Goal: Transaction & Acquisition: Book appointment/travel/reservation

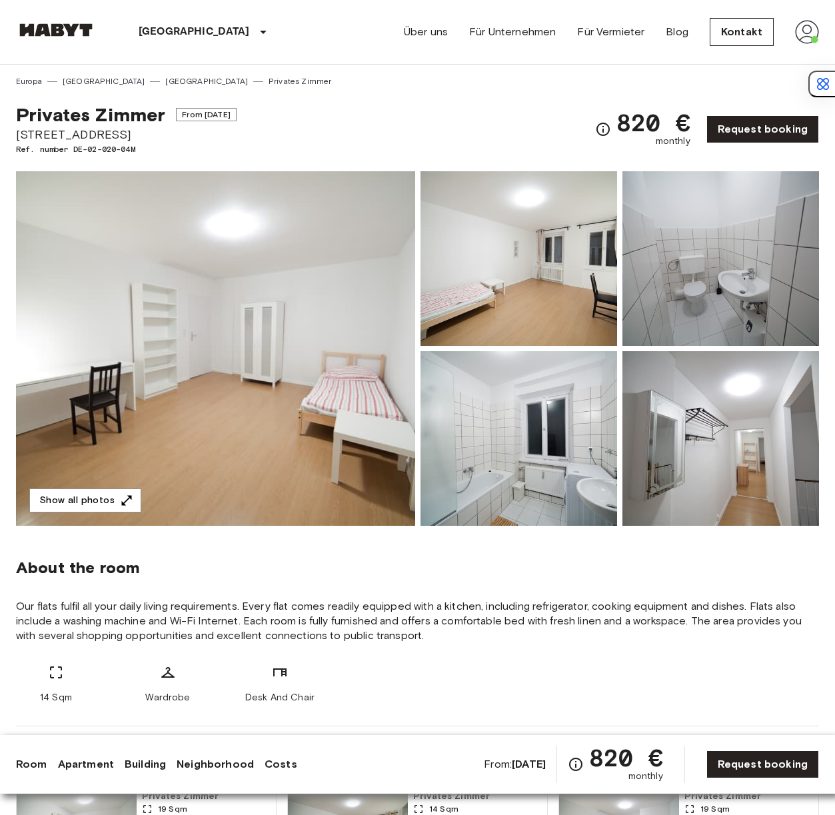
click at [199, 264] on img at bounding box center [215, 348] width 399 height 354
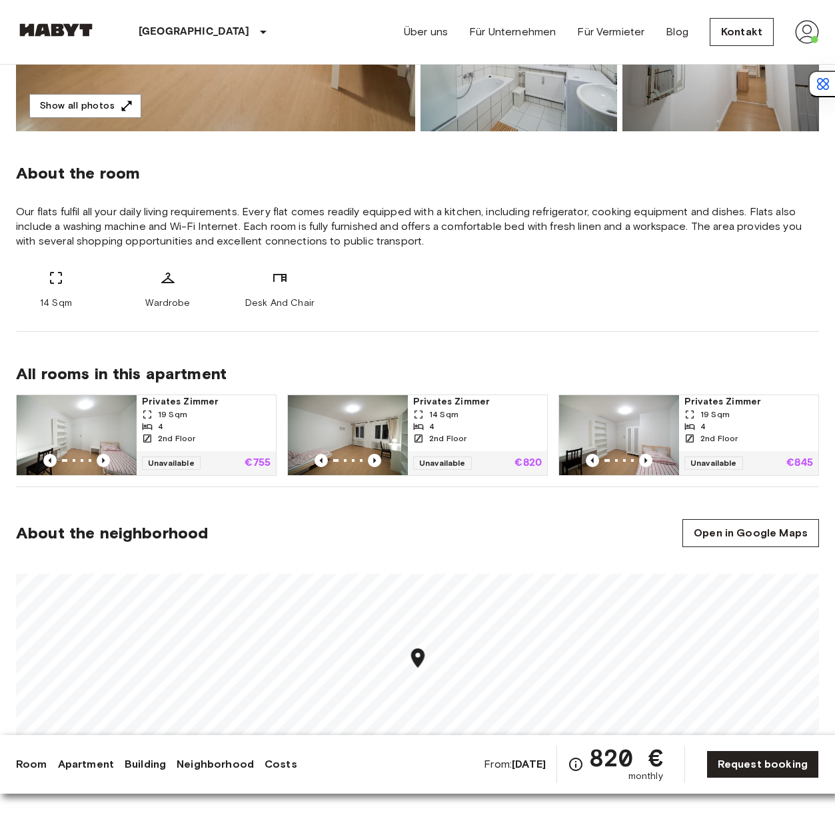
scroll to position [423, 0]
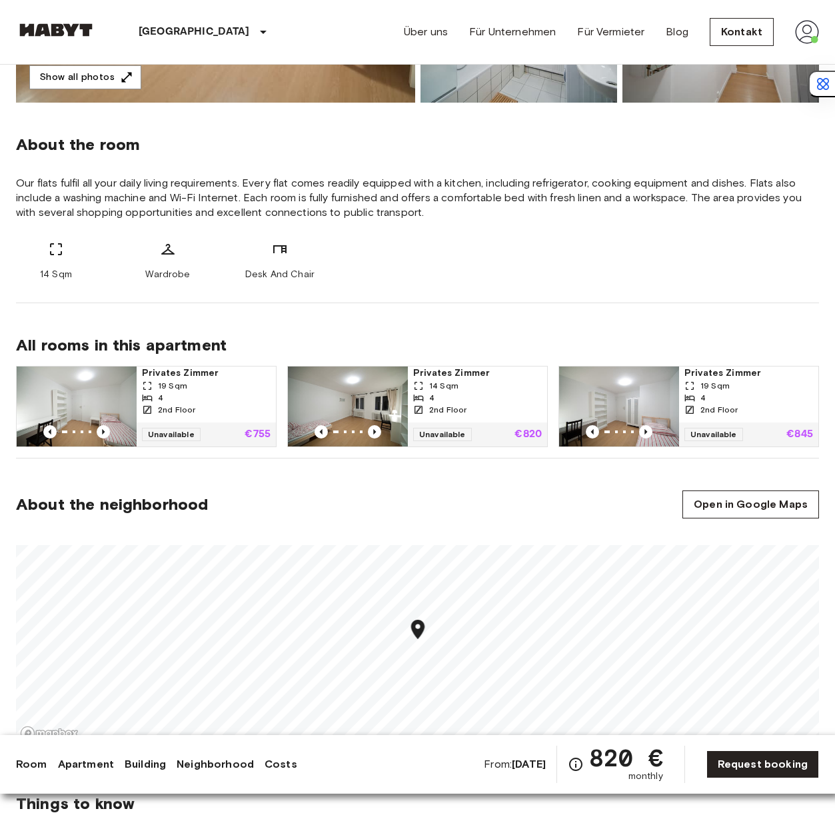
click at [99, 394] on img at bounding box center [77, 406] width 120 height 80
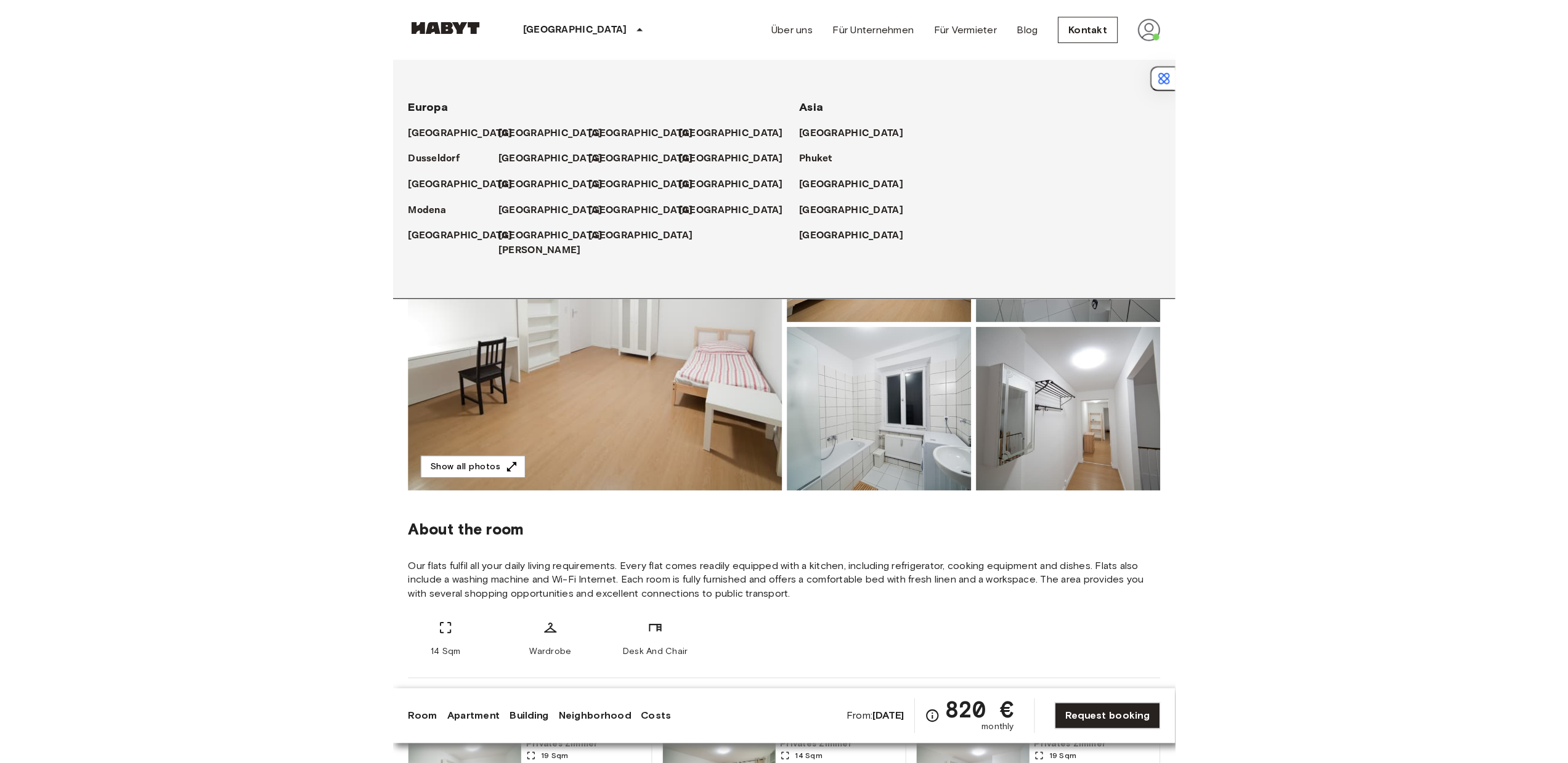
scroll to position [0, 0]
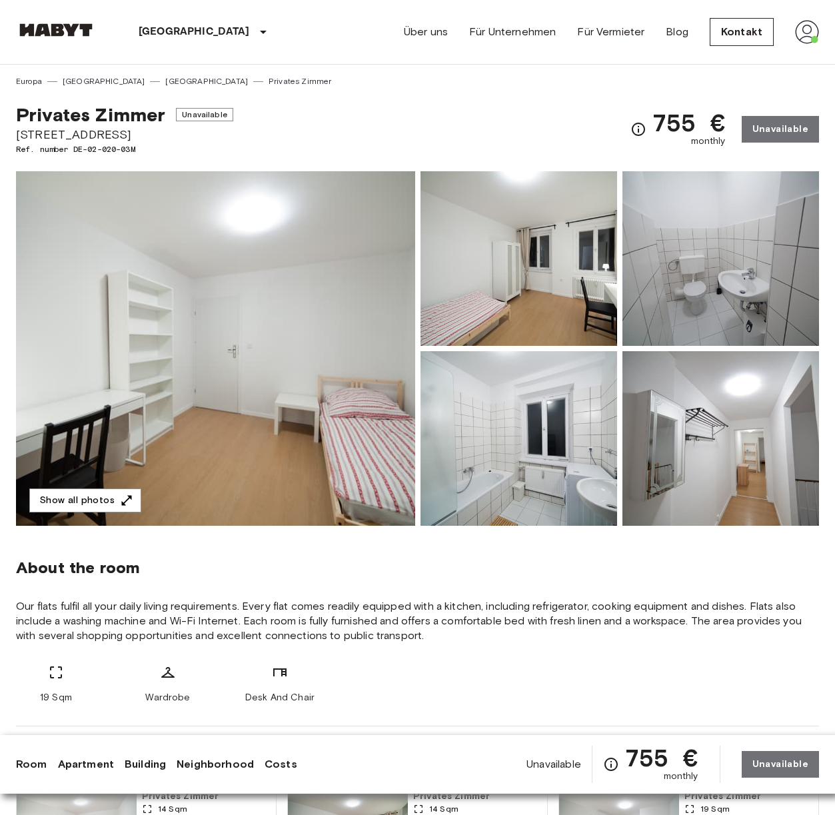
click at [336, 277] on img at bounding box center [215, 348] width 399 height 354
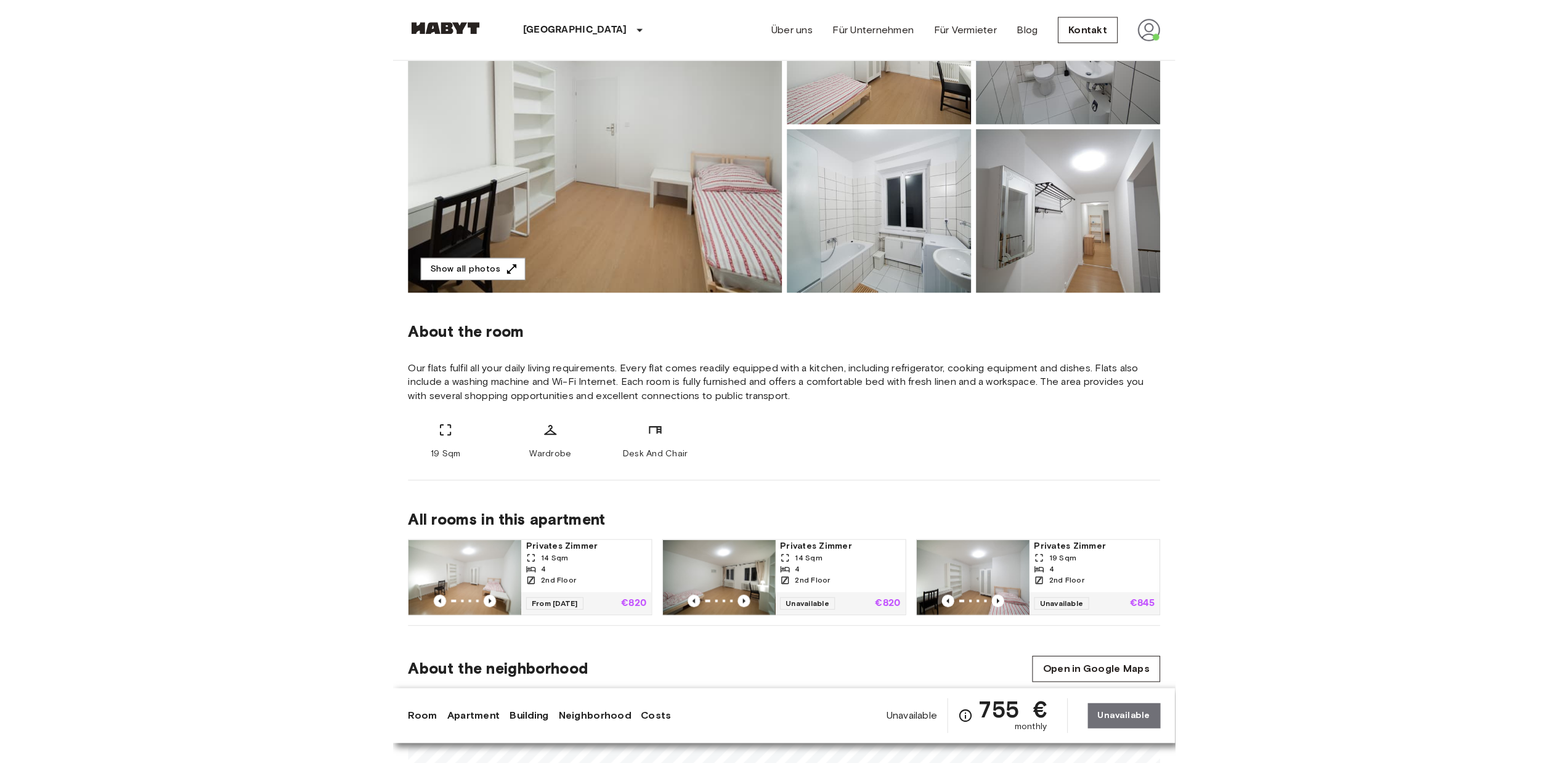
scroll to position [237, 0]
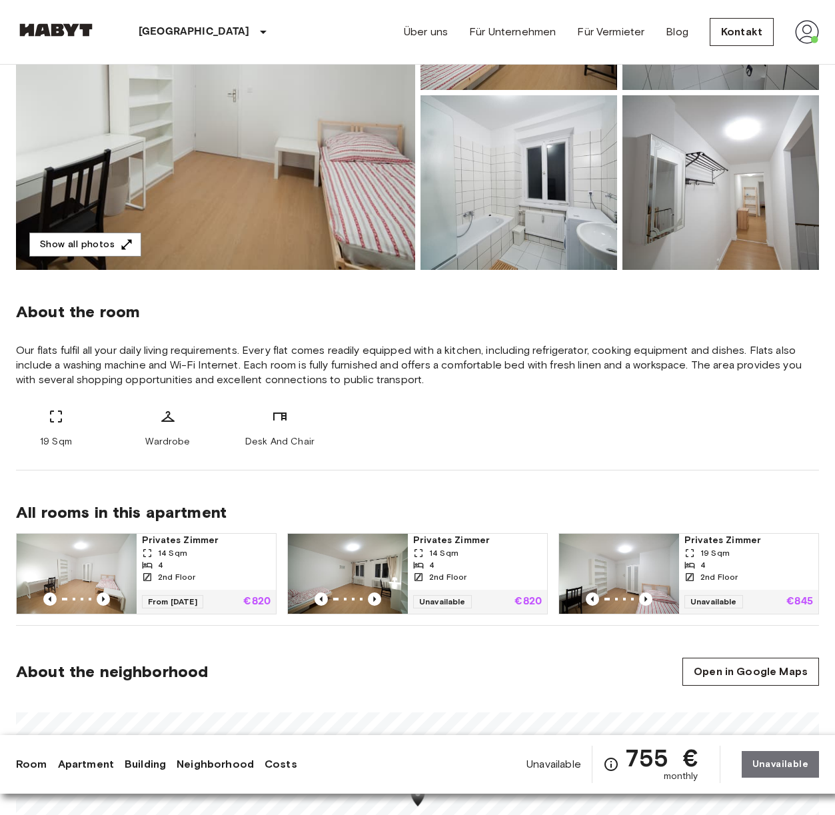
click at [236, 559] on div "4" at bounding box center [206, 565] width 129 height 12
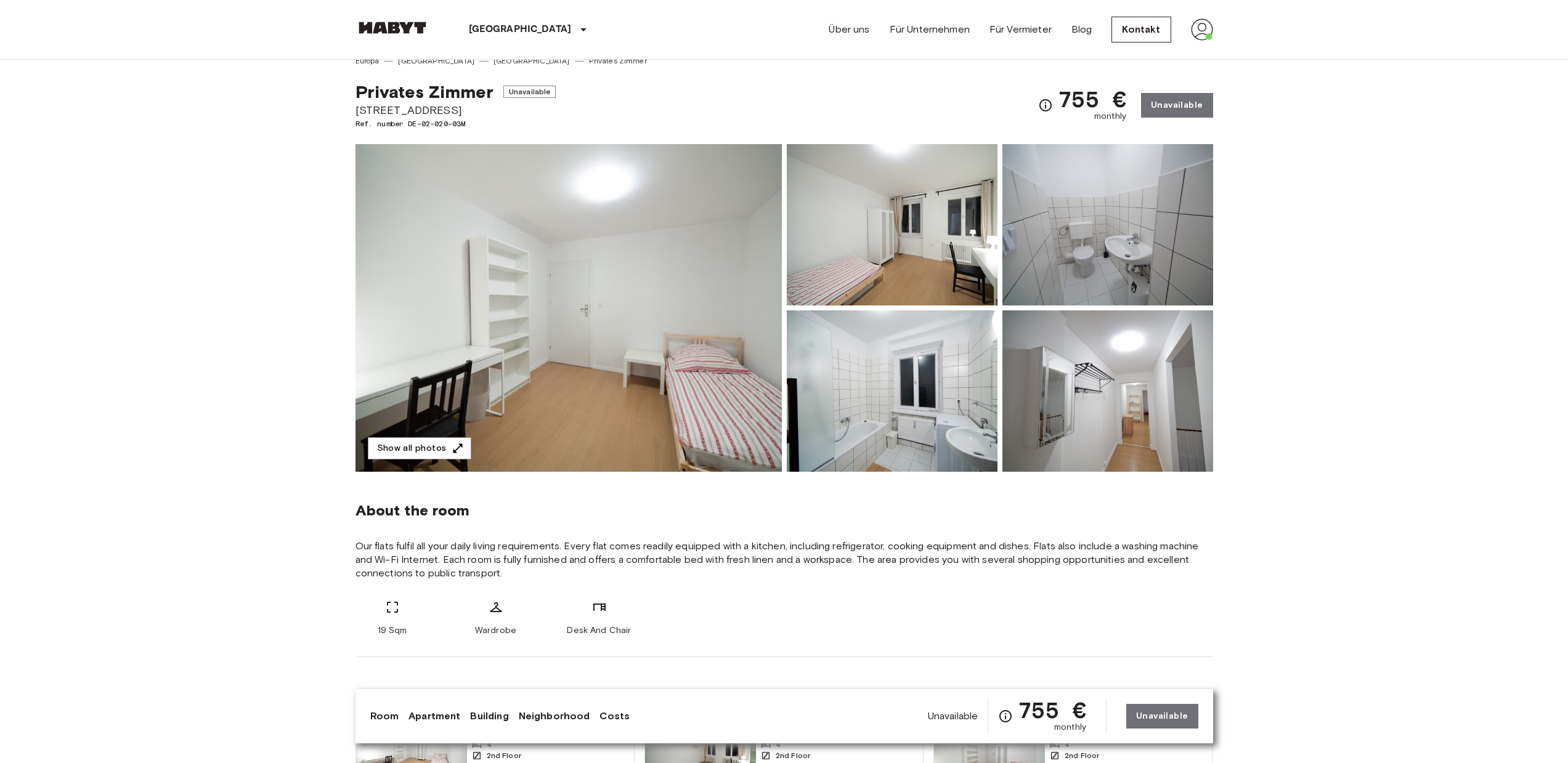
scroll to position [0, 0]
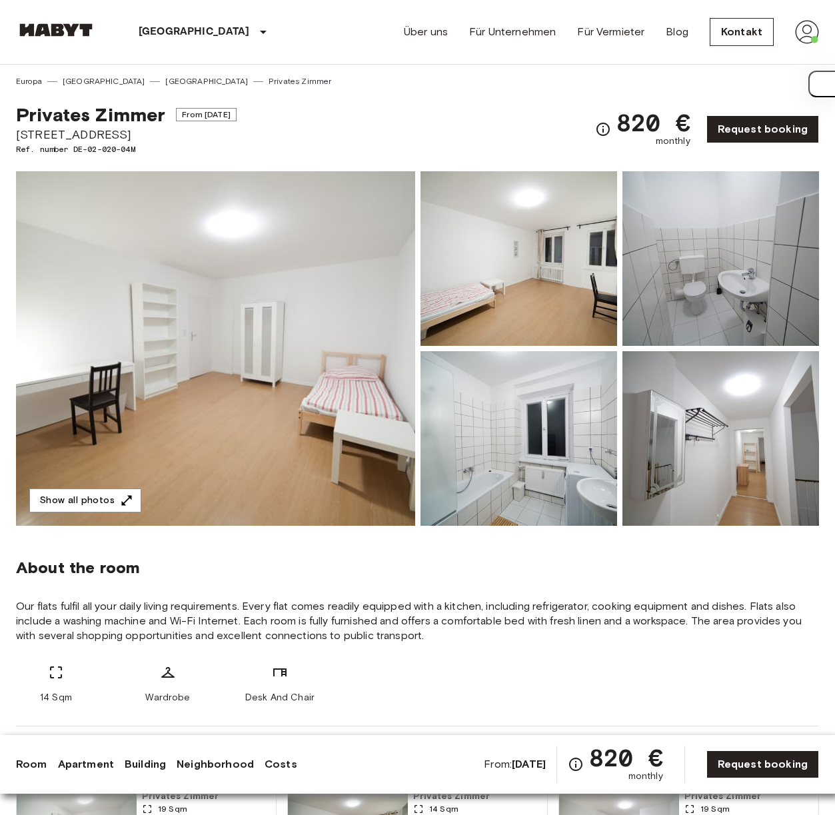
click at [247, 414] on img at bounding box center [215, 348] width 399 height 354
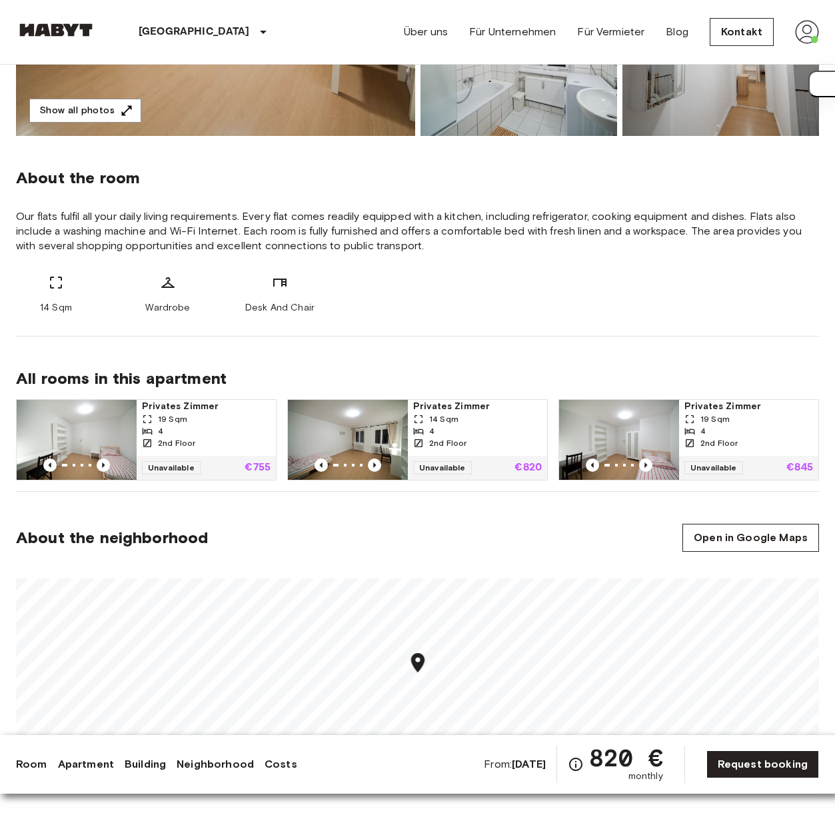
scroll to position [494, 0]
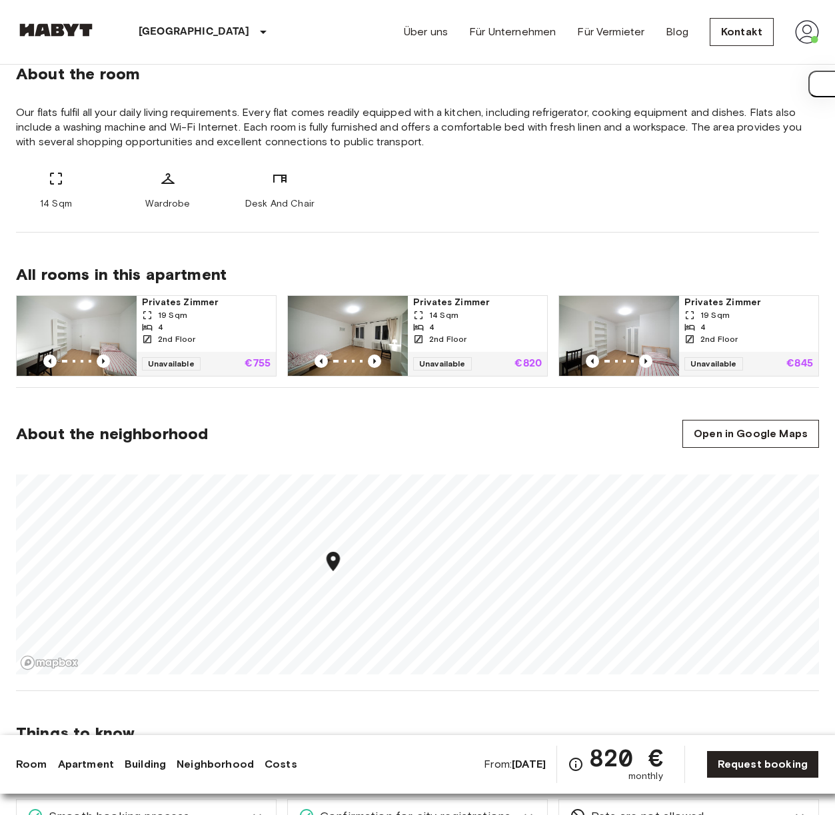
click at [73, 314] on img at bounding box center [77, 336] width 120 height 80
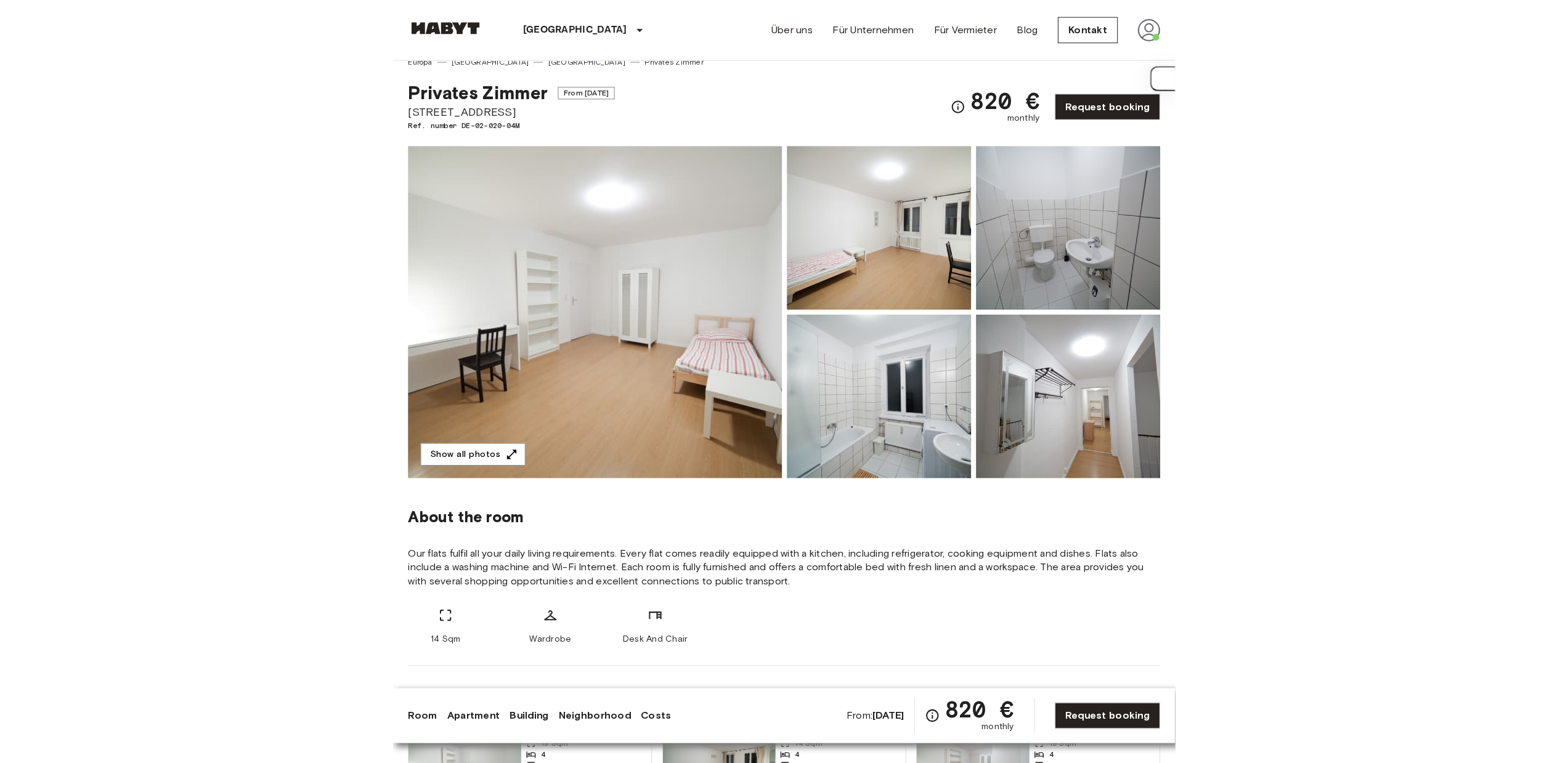
scroll to position [0, 0]
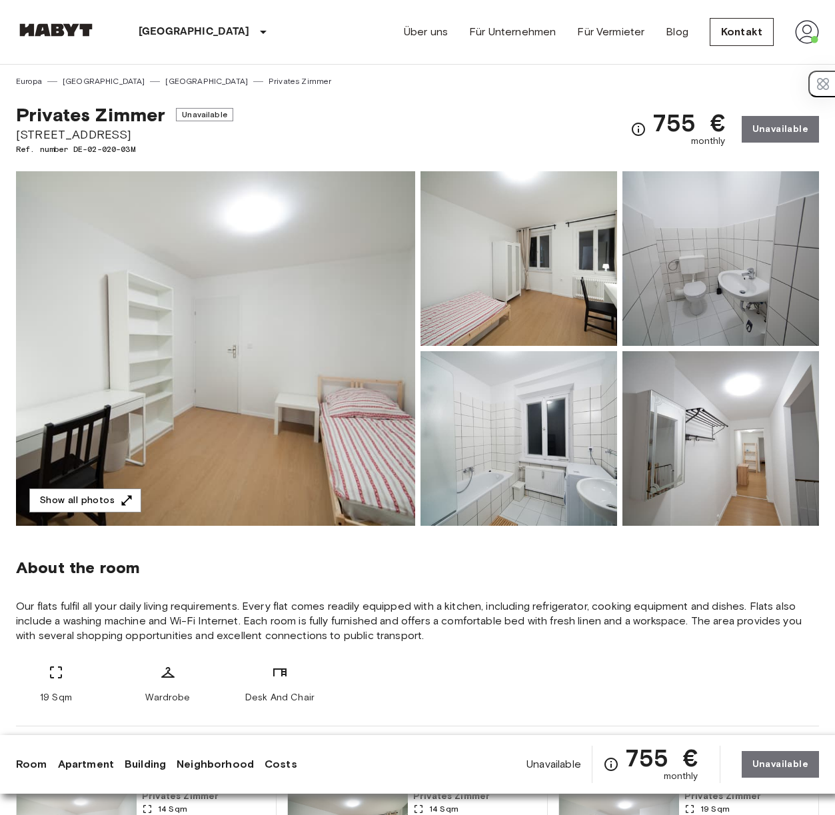
click at [141, 266] on img at bounding box center [215, 348] width 399 height 354
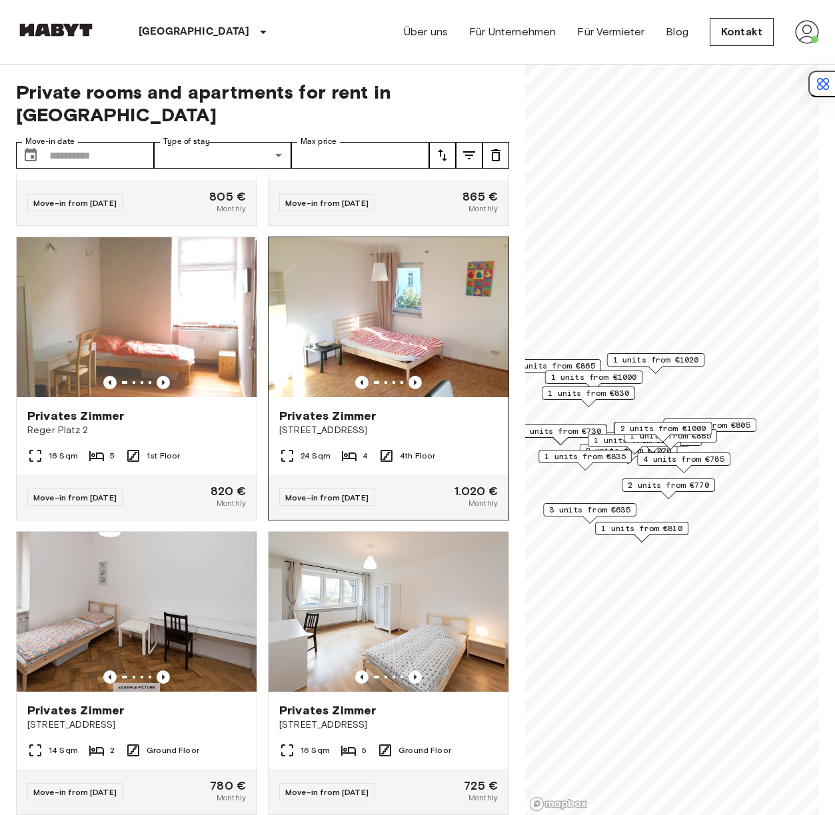
scroll to position [2383, 0]
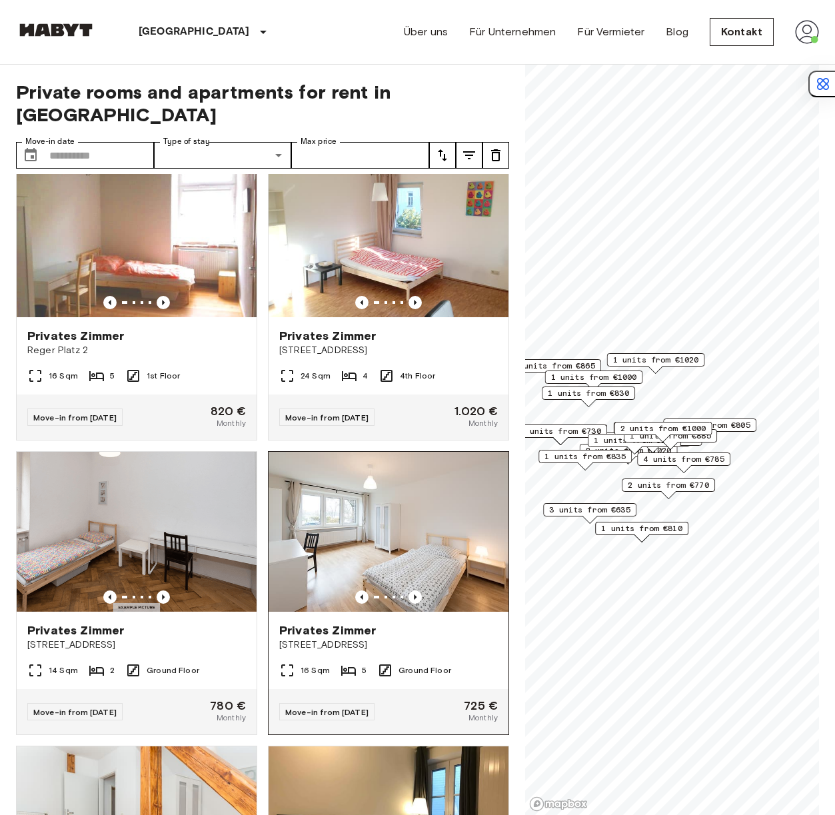
click at [316, 607] on img at bounding box center [388, 532] width 240 height 160
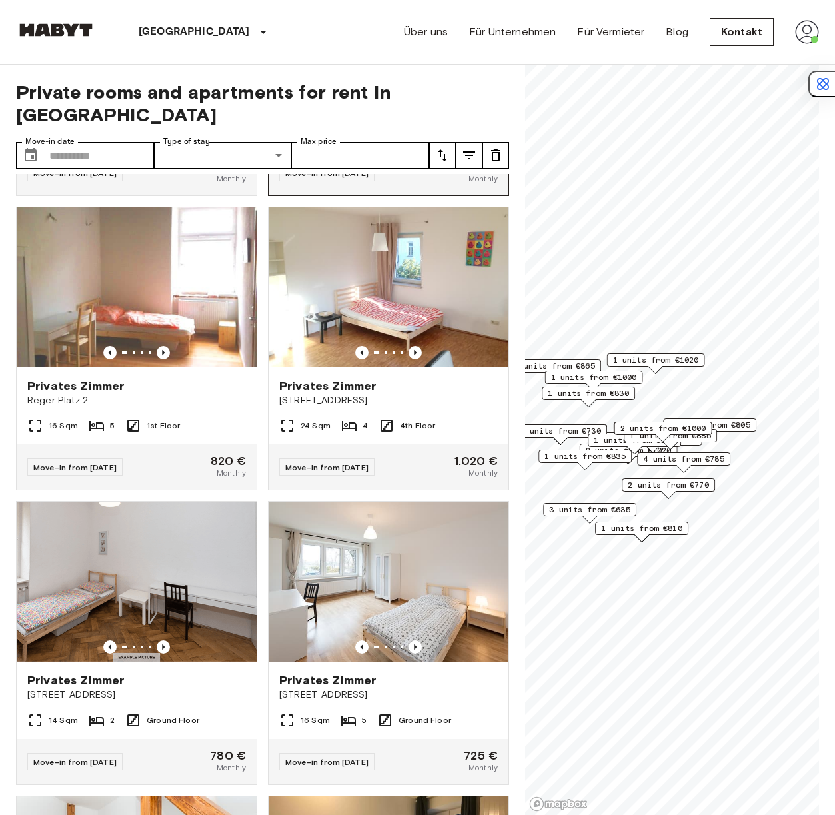
scroll to position [1941, 0]
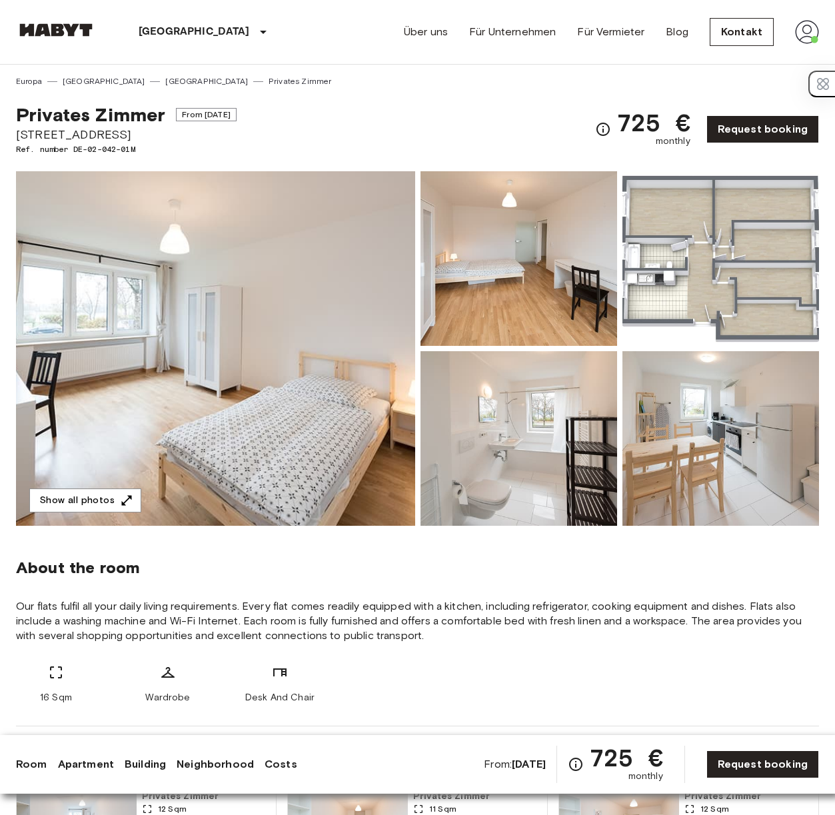
click at [333, 460] on img at bounding box center [215, 348] width 399 height 354
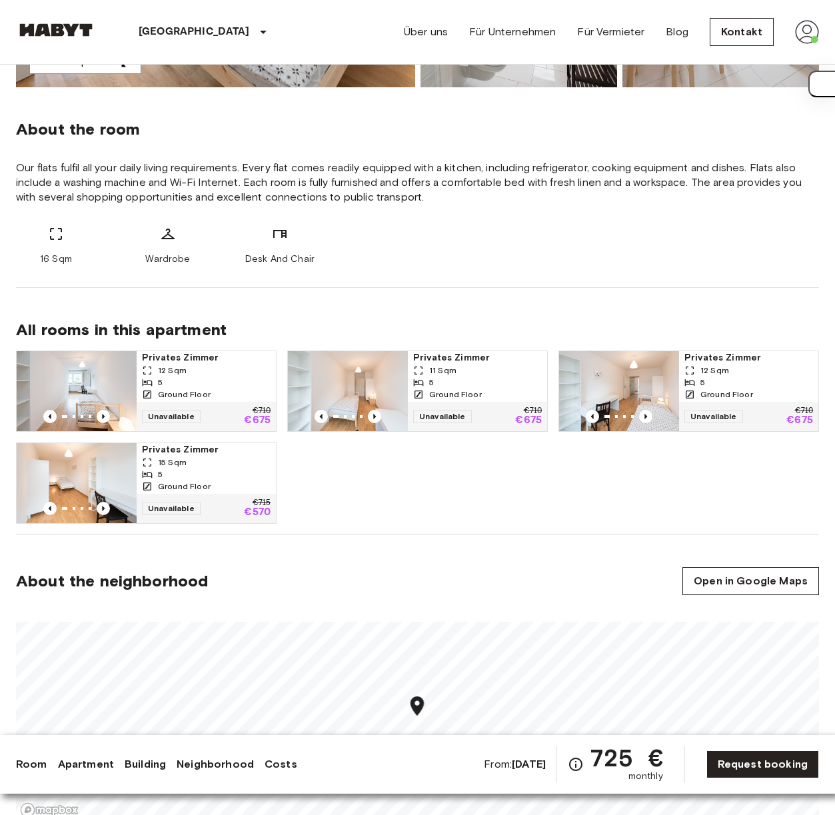
scroll to position [883, 0]
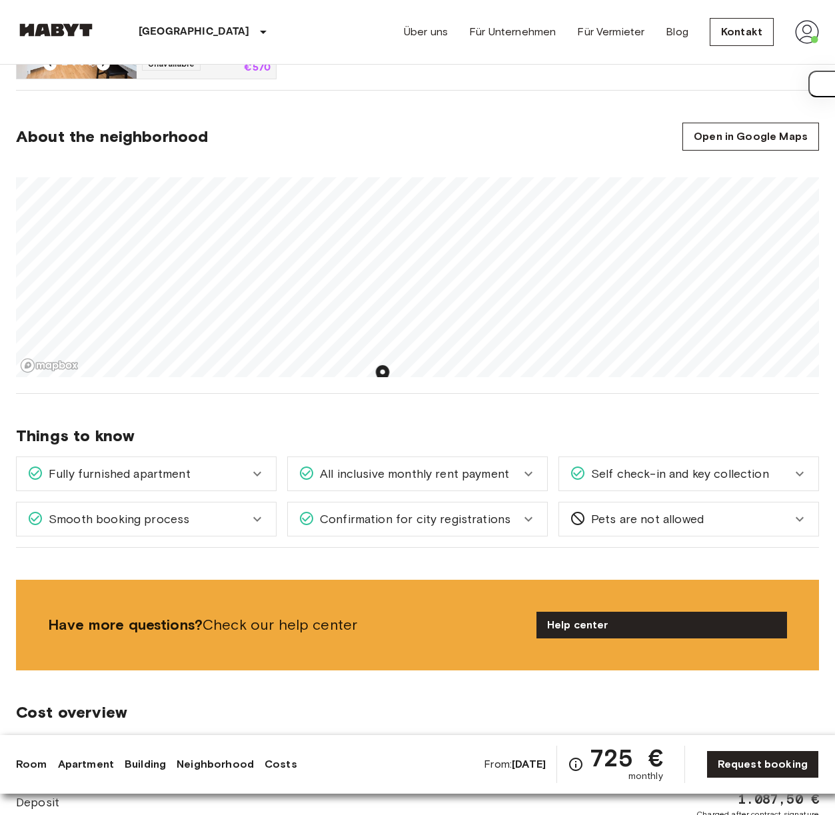
click at [393, 483] on div "Europa Deutschland München Privates Zimmer Privates Zimmer From Jan 4 2026 Grün…" at bounding box center [417, 638] width 835 height 2913
drag, startPoint x: 416, startPoint y: 161, endPoint x: 382, endPoint y: 613, distance: 453.5
click at [377, 623] on div "Europa Deutschland München Privates Zimmer Privates Zimmer From Jan 4 2026 Grün…" at bounding box center [417, 638] width 835 height 2913
drag, startPoint x: 416, startPoint y: 422, endPoint x: 398, endPoint y: 593, distance: 171.4
click at [398, 593] on div "Europa Deutschland München Privates Zimmer Privates Zimmer From Jan 4 2026 Grün…" at bounding box center [417, 638] width 835 height 2913
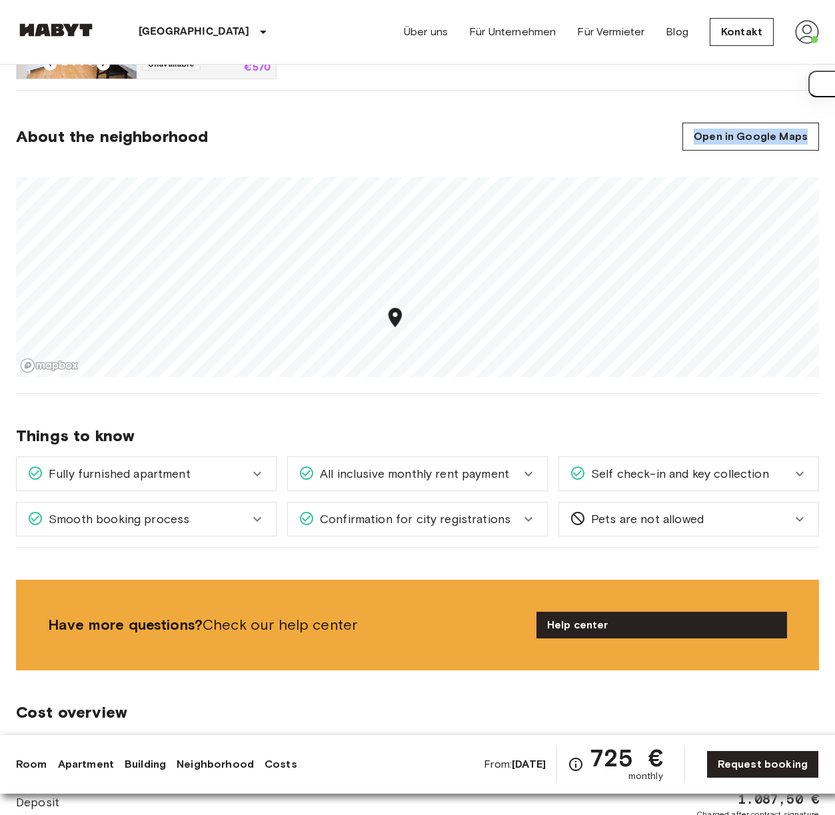
click at [404, 259] on section "About the neighborhood Open in Google Maps" at bounding box center [417, 242] width 803 height 303
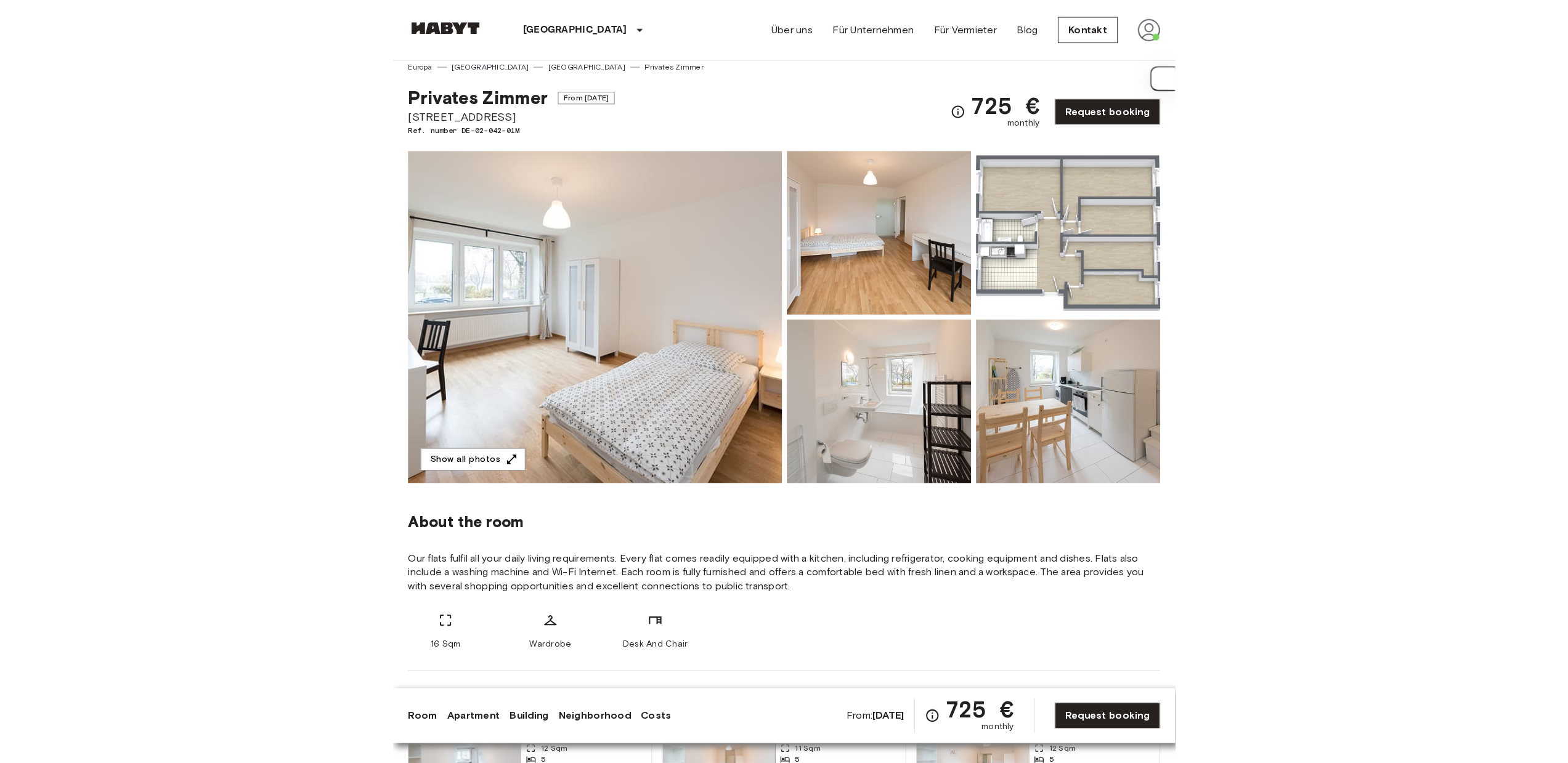
scroll to position [0, 0]
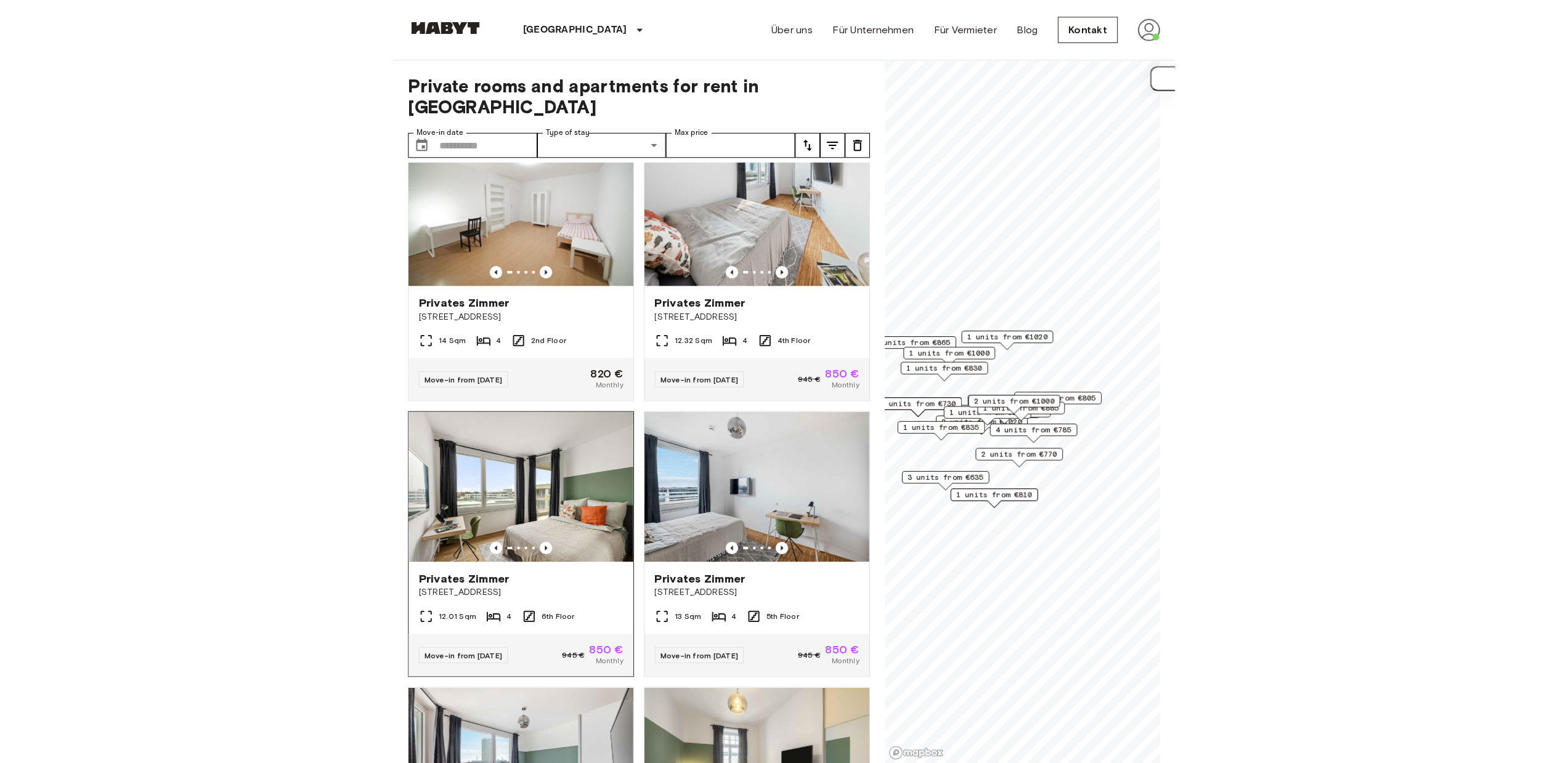
scroll to position [191, 0]
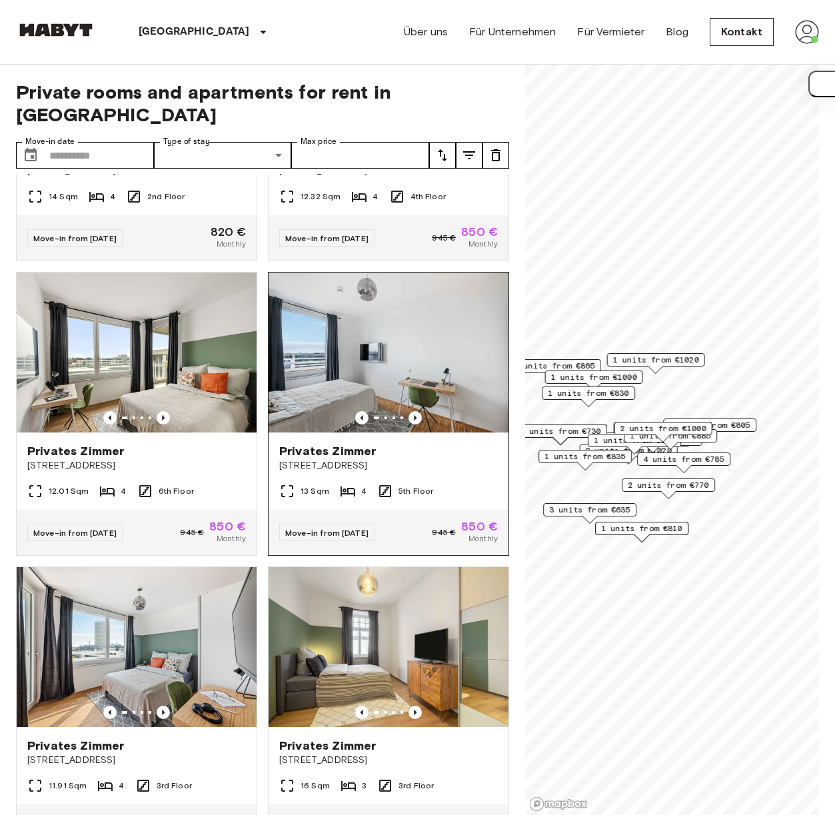
click at [451, 340] on img at bounding box center [388, 352] width 240 height 160
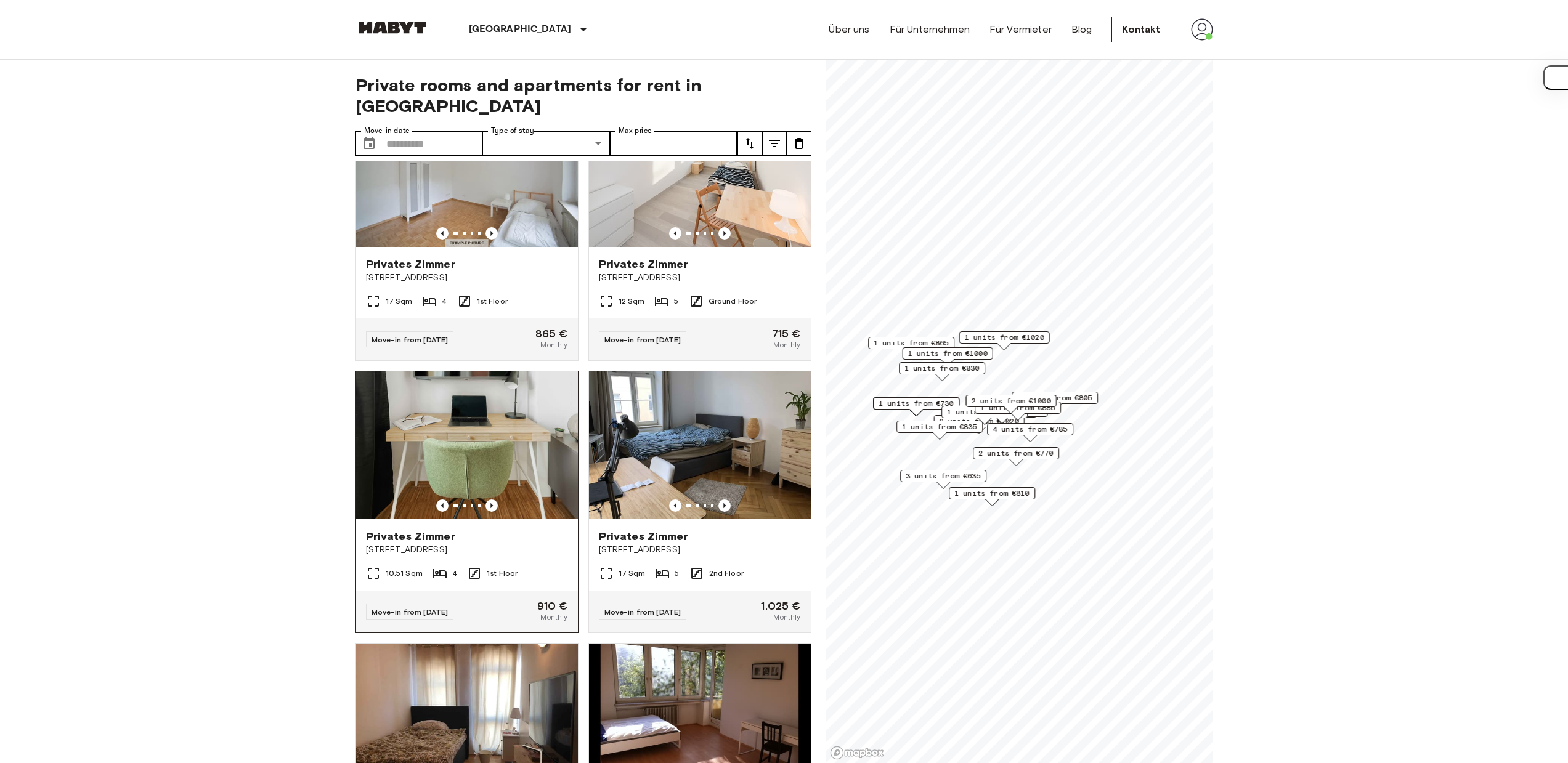
scroll to position [924, 0]
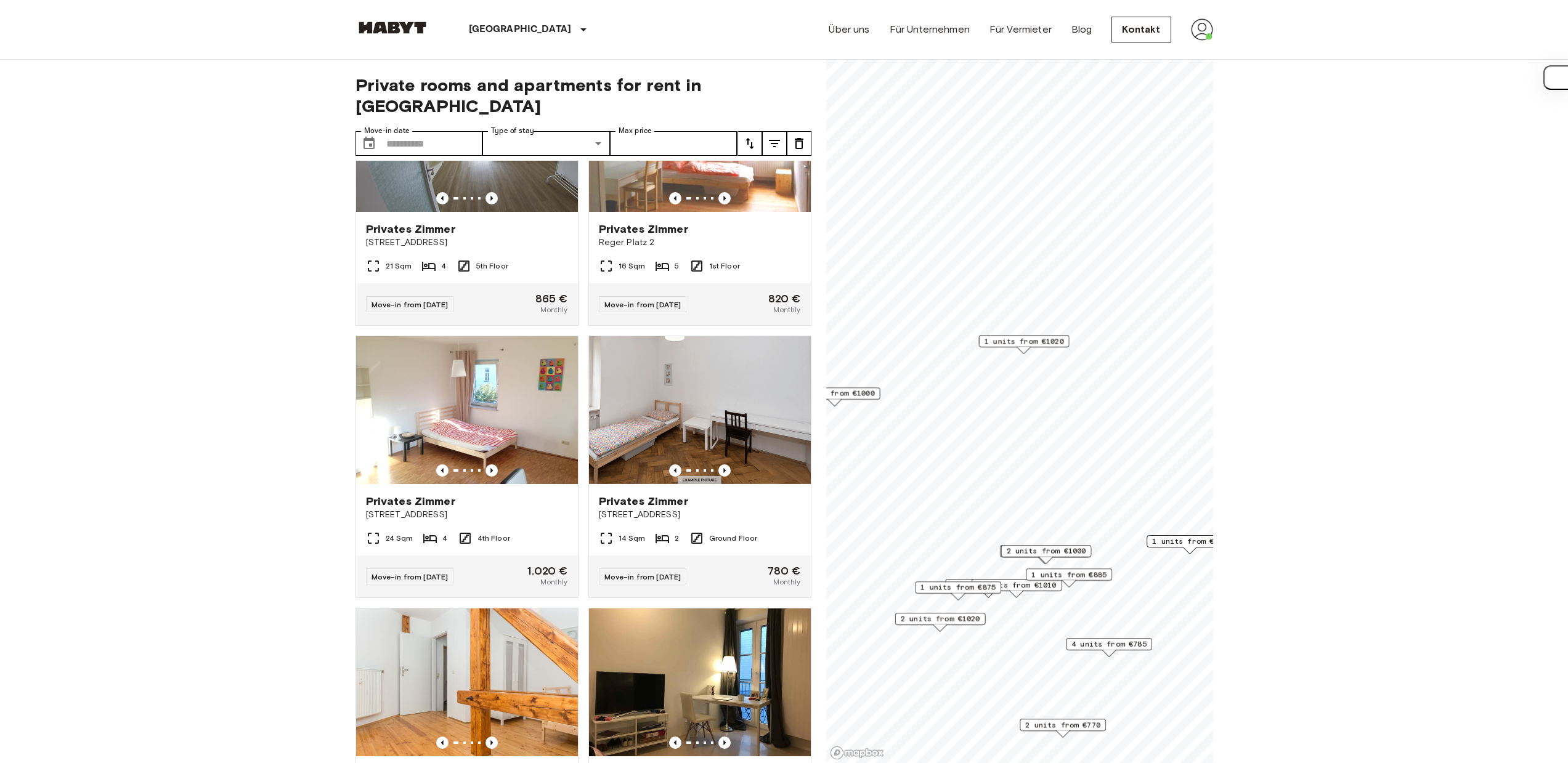
scroll to position [89, 0]
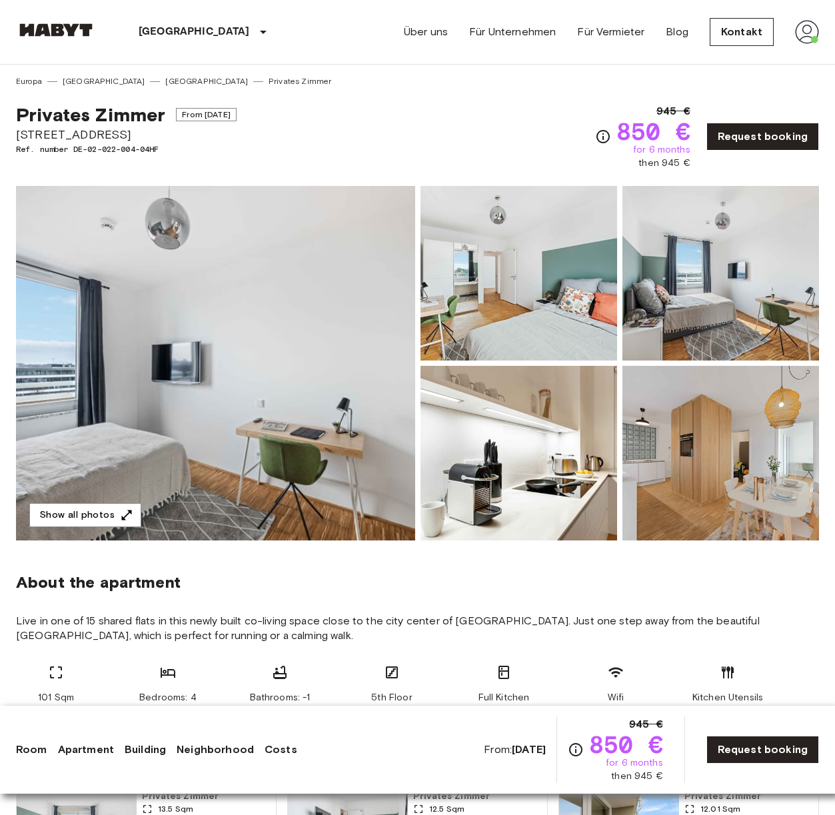
click at [307, 299] on img at bounding box center [215, 363] width 399 height 354
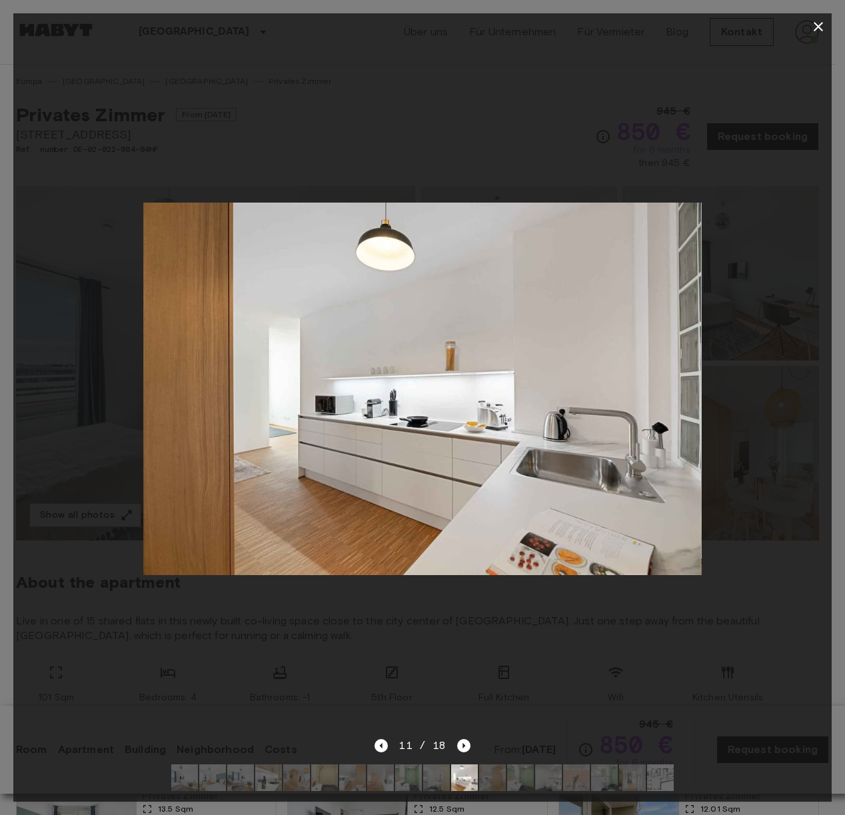
click at [465, 124] on div at bounding box center [422, 388] width 818 height 697
click at [441, 142] on div at bounding box center [422, 388] width 818 height 697
click at [807, 27] on button "button" at bounding box center [818, 26] width 27 height 27
